Goal: Entertainment & Leisure: Consume media (video, audio)

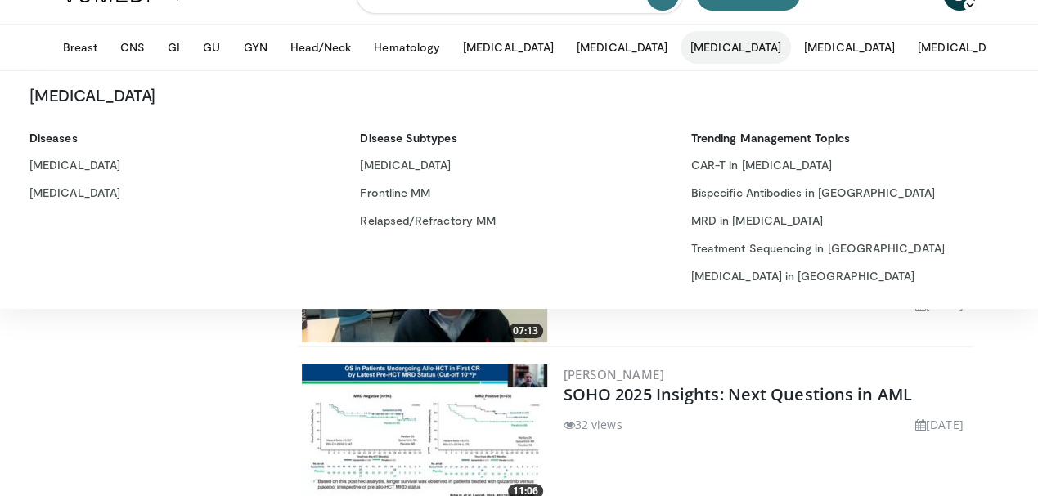
scroll to position [54, 0]
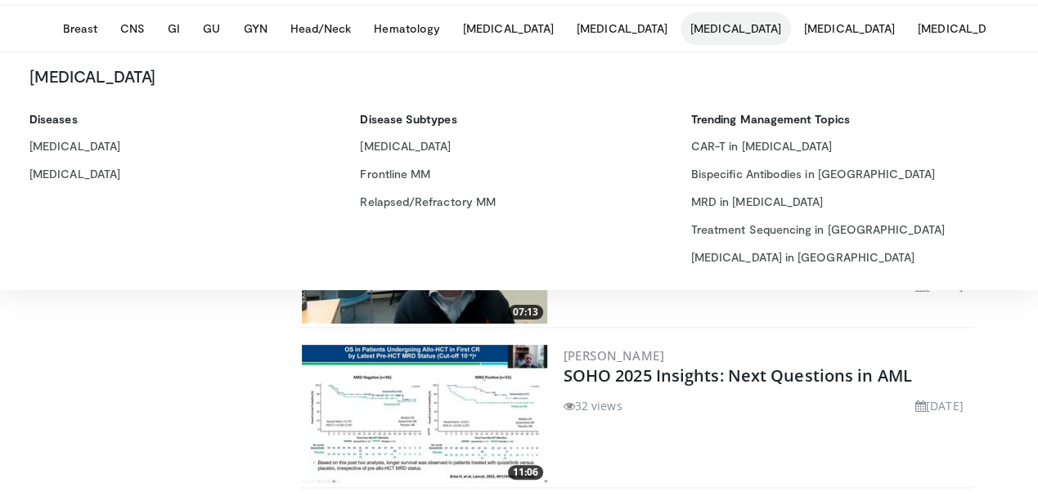
click at [720, 462] on div "Farhad Ravandi SOHO 2025 Insights: Next Questions in AML 32 views September 18,…" at bounding box center [766, 414] width 406 height 139
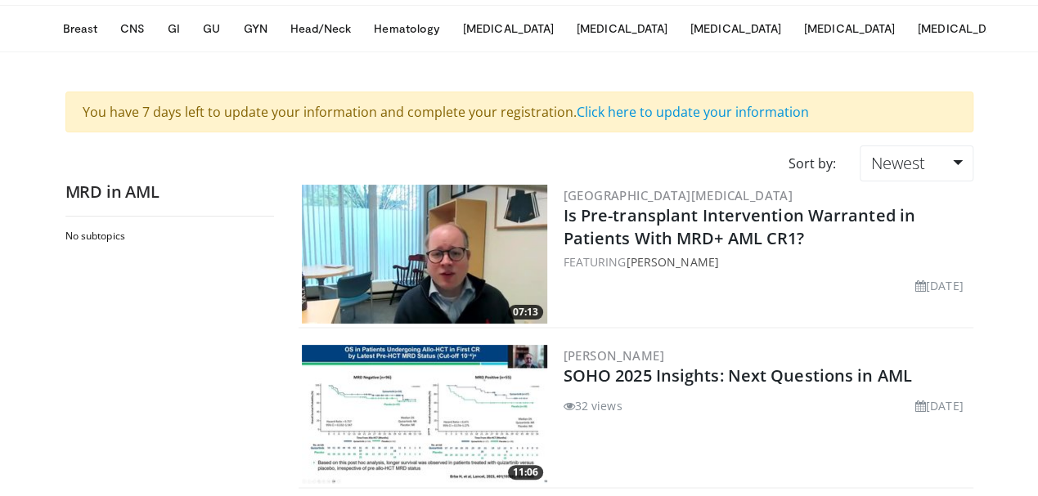
click at [438, 424] on img at bounding box center [424, 414] width 245 height 139
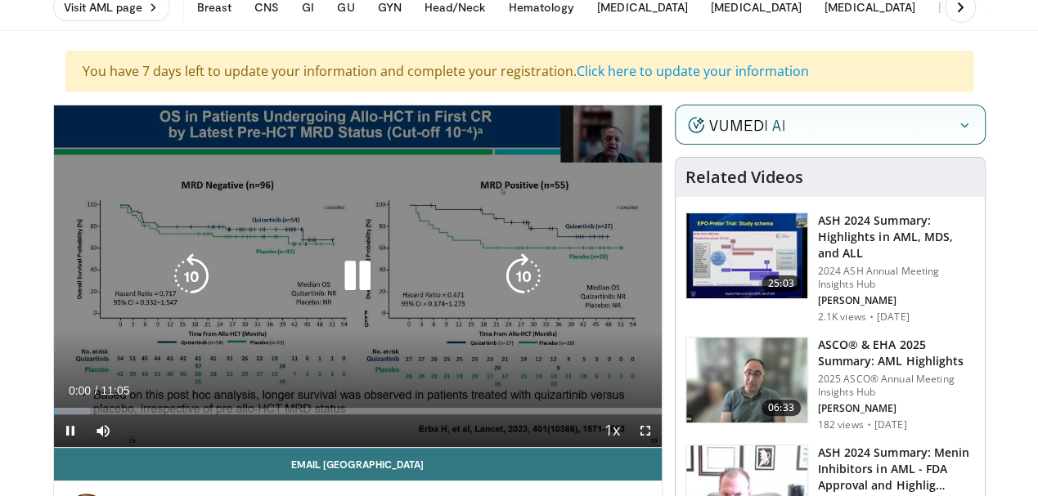
scroll to position [164, 0]
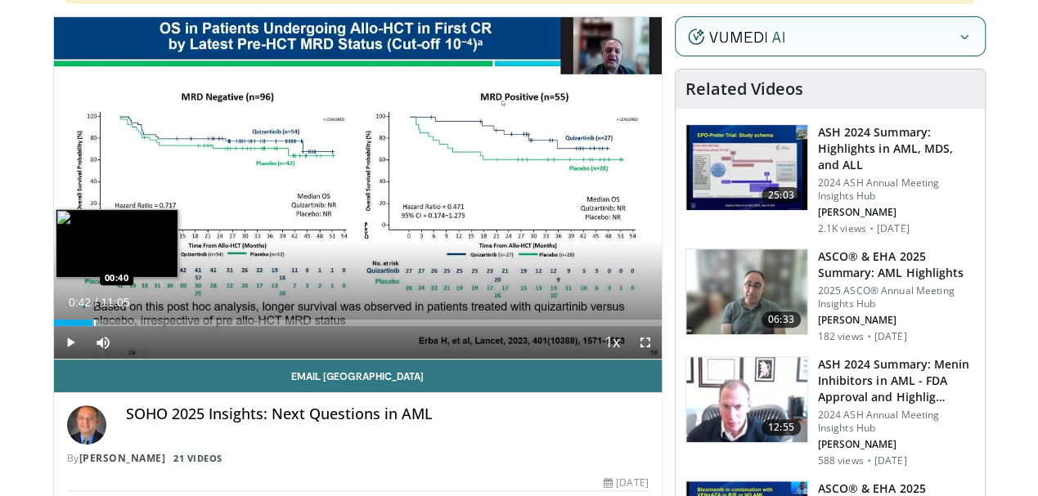
drag, startPoint x: 20, startPoint y: 353, endPoint x: 54, endPoint y: 349, distance: 33.8
click at [54, 326] on div "Loaded : 7.45% 00:42 00:40" at bounding box center [358, 323] width 608 height 7
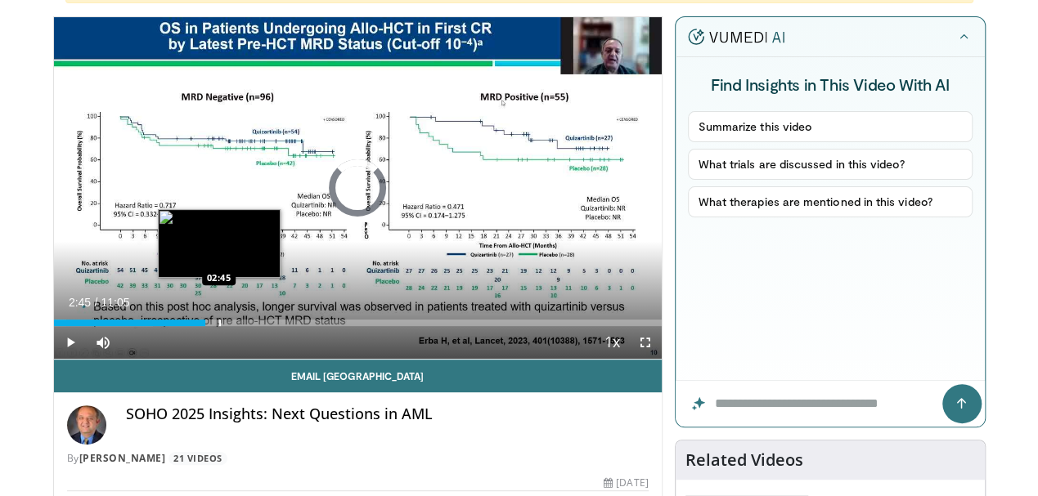
click at [219, 326] on div "Progress Bar" at bounding box center [220, 323] width 2 height 7
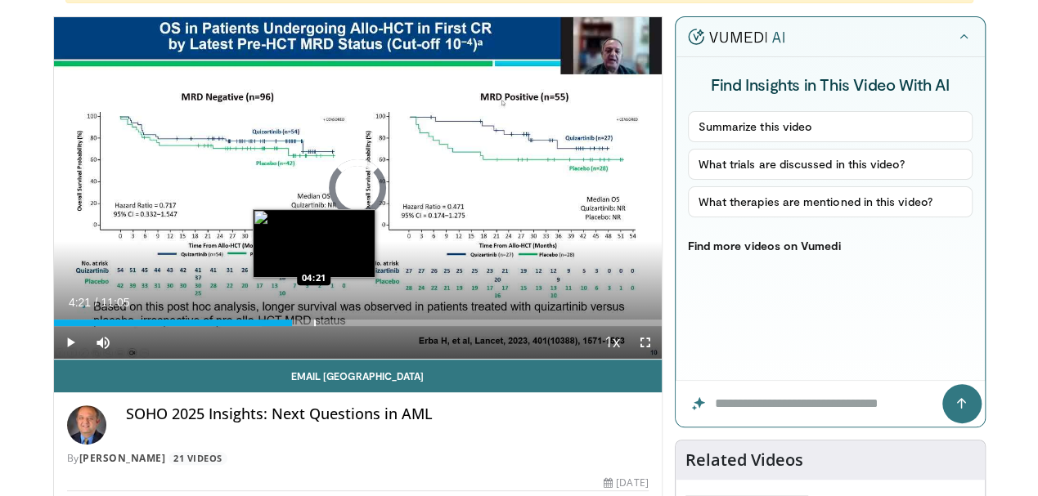
click at [314, 326] on div "Progress Bar" at bounding box center [315, 323] width 2 height 7
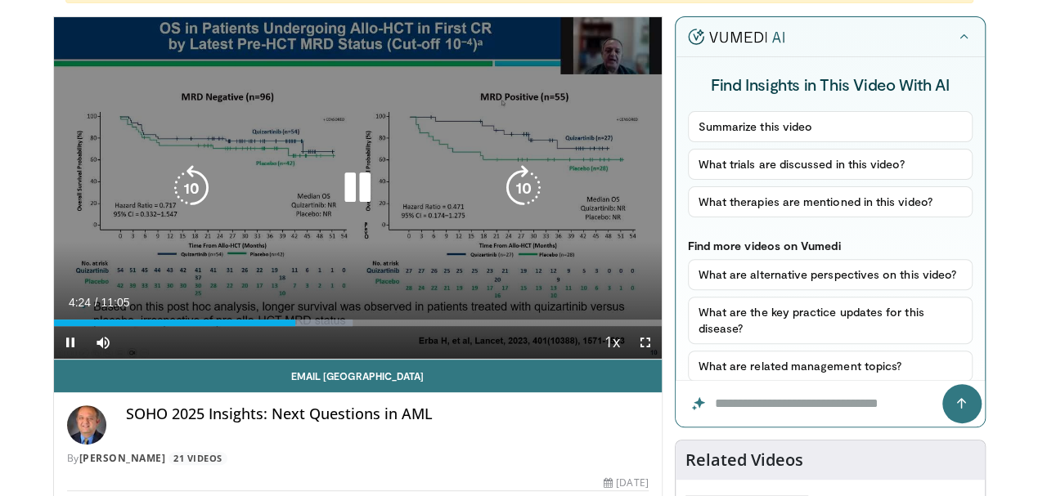
click at [340, 200] on icon "Video Player" at bounding box center [357, 188] width 46 height 46
